Goal: Task Accomplishment & Management: Use online tool/utility

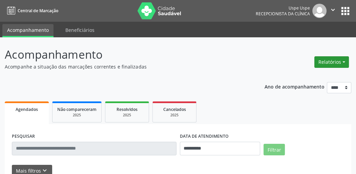
click at [322, 63] on button "Relatórios" at bounding box center [331, 62] width 35 height 12
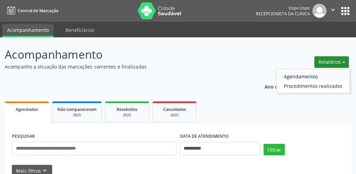
click at [297, 76] on link "Agendamentos" at bounding box center [312, 75] width 73 height 9
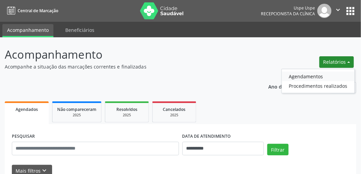
select select "*"
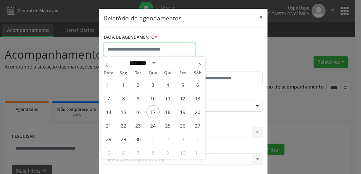
click at [135, 48] on input "text" at bounding box center [149, 50] width 91 height 14
click at [152, 110] on span "17" at bounding box center [152, 111] width 13 height 13
type input "**********"
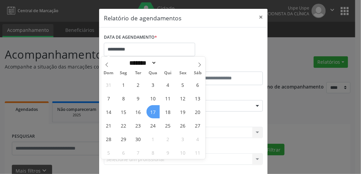
click at [152, 111] on span "17" at bounding box center [152, 111] width 13 height 13
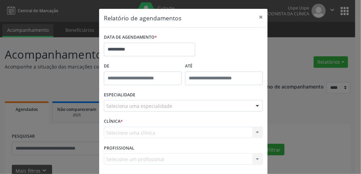
drag, startPoint x: 131, startPoint y: 94, endPoint x: 132, endPoint y: 98, distance: 4.0
click at [131, 96] on label "ESPECIALIDADE" at bounding box center [119, 95] width 31 height 10
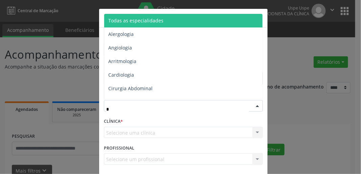
type input "**"
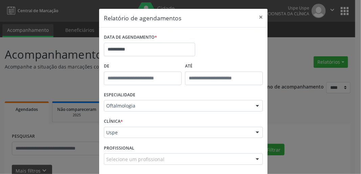
scroll to position [29, 0]
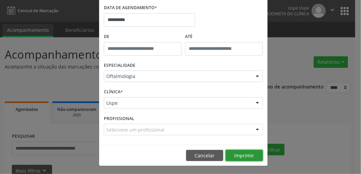
click at [232, 154] on button "Imprimir" at bounding box center [244, 156] width 37 height 12
